Goal: Information Seeking & Learning: Learn about a topic

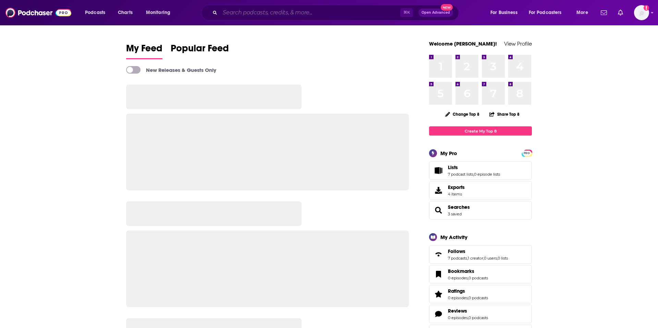
click at [229, 13] on input "Search podcasts, credits, & more..." at bounding box center [310, 12] width 180 height 11
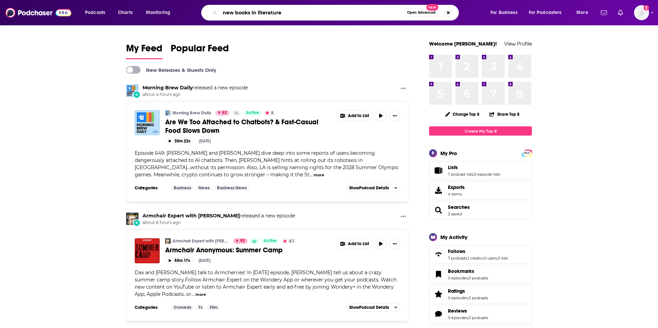
type input "new books in literature"
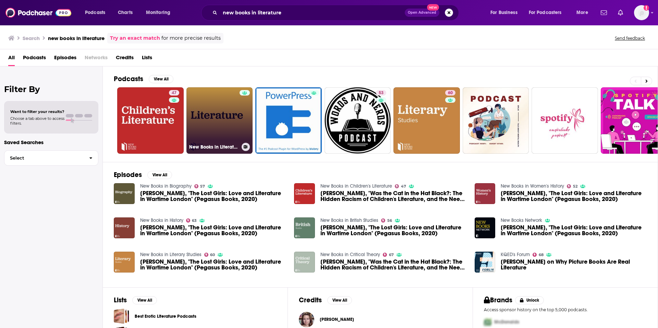
click at [203, 125] on link "New Books in Literature" at bounding box center [219, 120] width 66 height 66
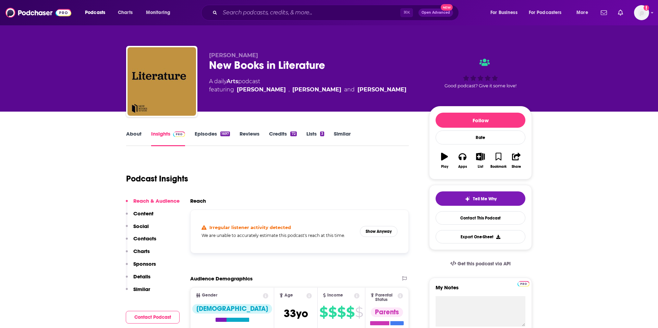
click at [138, 133] on link "About" at bounding box center [133, 139] width 15 height 16
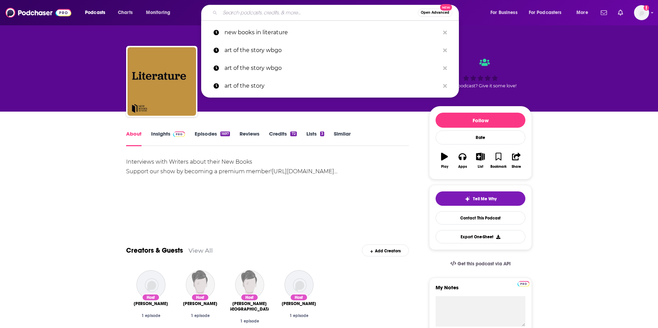
click at [320, 14] on input "Search podcasts, credits, & more..." at bounding box center [319, 12] width 198 height 11
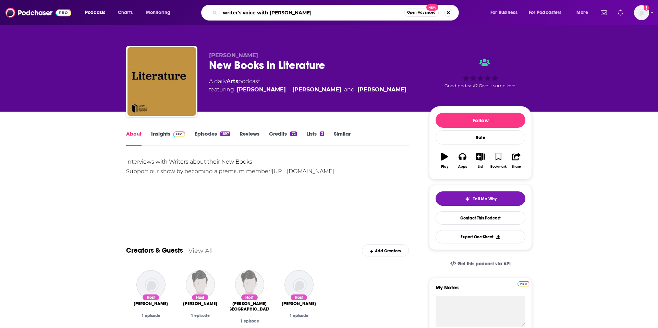
type input "writer's voice with [PERSON_NAME]"
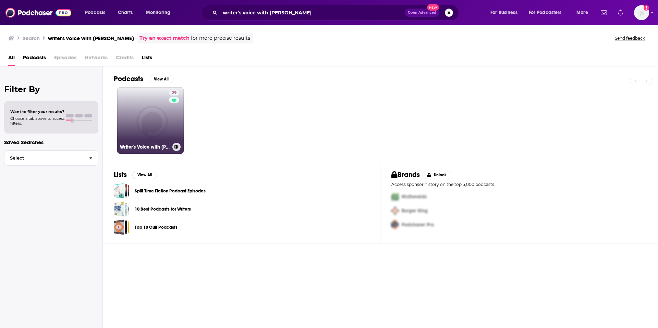
click at [152, 116] on link "29 Writer's Voice with [PERSON_NAME]" at bounding box center [150, 120] width 66 height 66
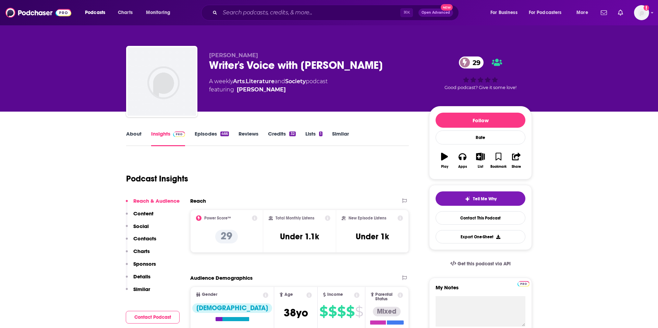
click at [135, 136] on link "About" at bounding box center [133, 139] width 15 height 16
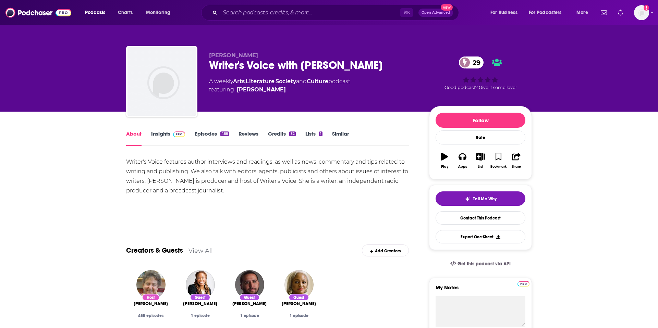
drag, startPoint x: 235, startPoint y: 193, endPoint x: 124, endPoint y: 161, distance: 115.8
copy div "Writer's Voice features author interviews and readings, as well as news, commen…"
